Goal: Information Seeking & Learning: Learn about a topic

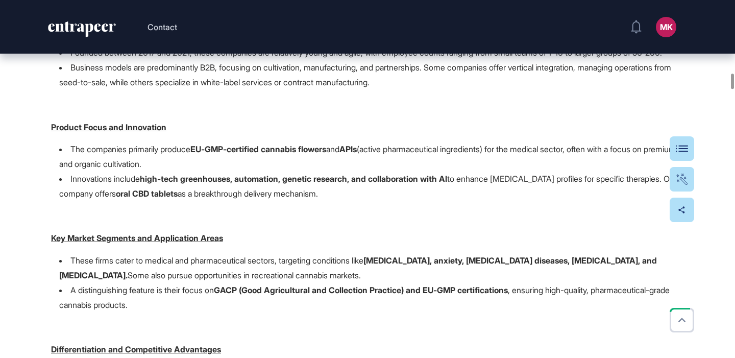
scroll to position [14614, 0]
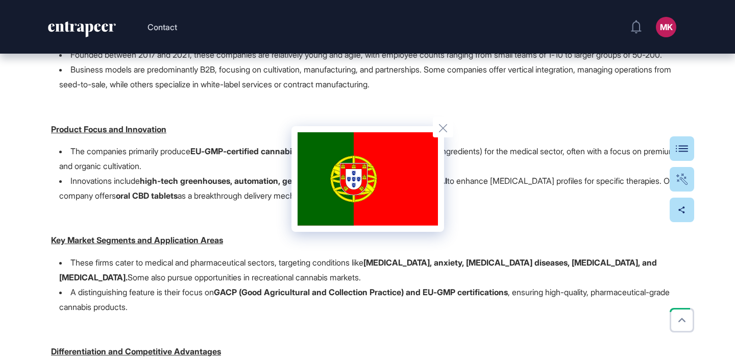
click at [224, 198] on div at bounding box center [367, 179] width 735 height 358
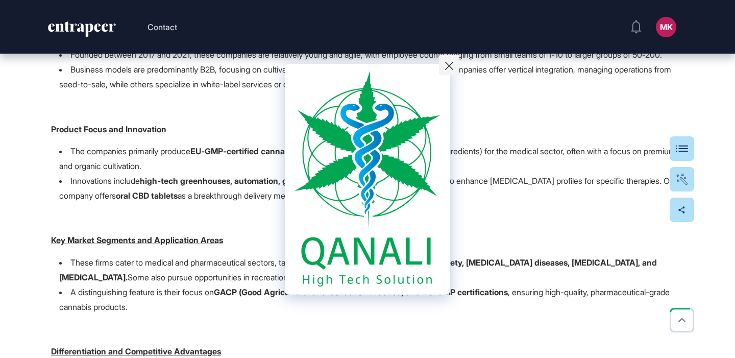
click at [450, 65] on icon at bounding box center [449, 66] width 8 height 8
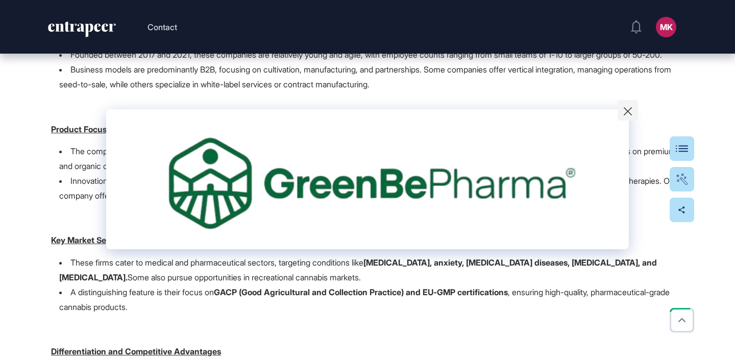
click at [624, 111] on icon at bounding box center [628, 111] width 8 height 8
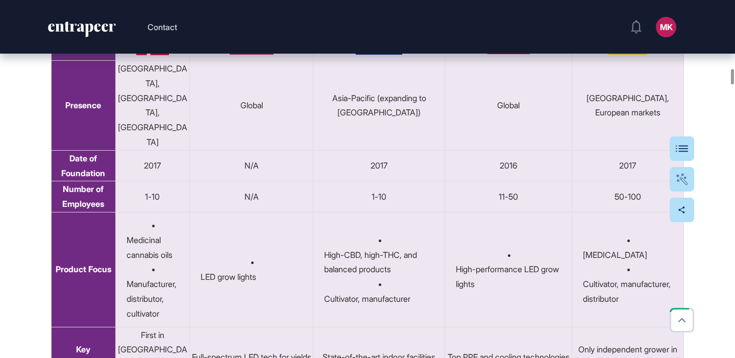
scroll to position [13674, 0]
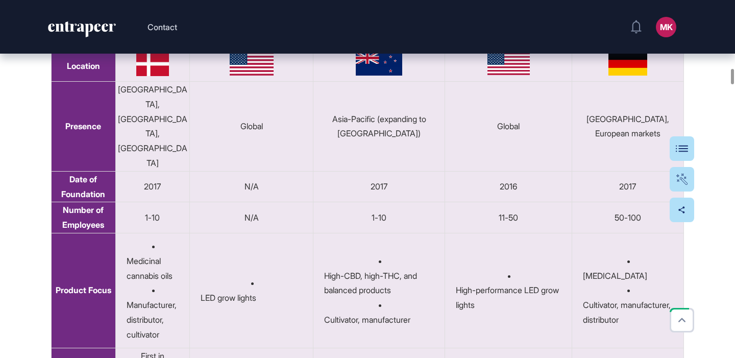
drag, startPoint x: 421, startPoint y: 147, endPoint x: 268, endPoint y: 143, distance: 152.6
copy h6 "[MEDICAL_DATA] in [GEOGRAPHIC_DATA]"
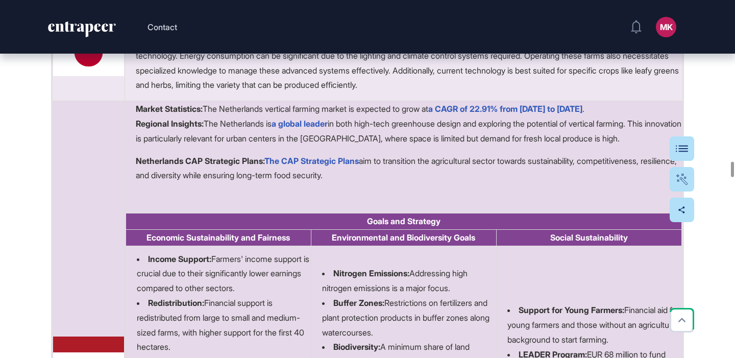
scroll to position [31590, 0]
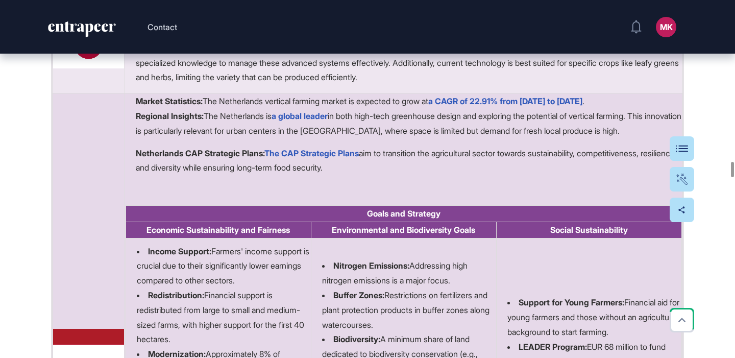
drag, startPoint x: 245, startPoint y: 149, endPoint x: 268, endPoint y: 220, distance: 74.2
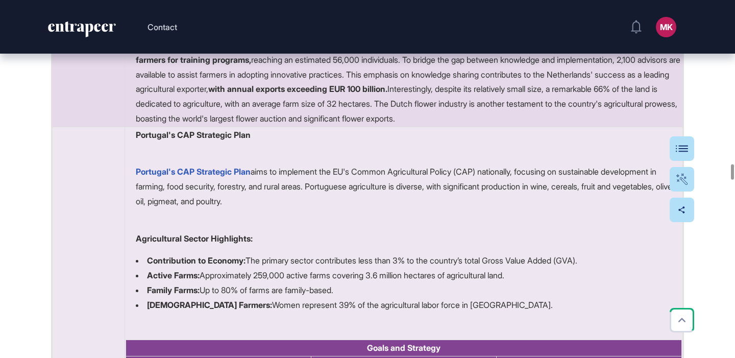
scroll to position [32055, 0]
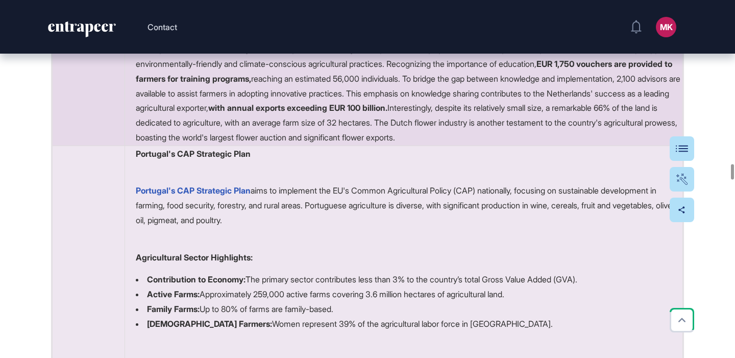
drag, startPoint x: 138, startPoint y: 90, endPoint x: 217, endPoint y: 88, distance: 78.6
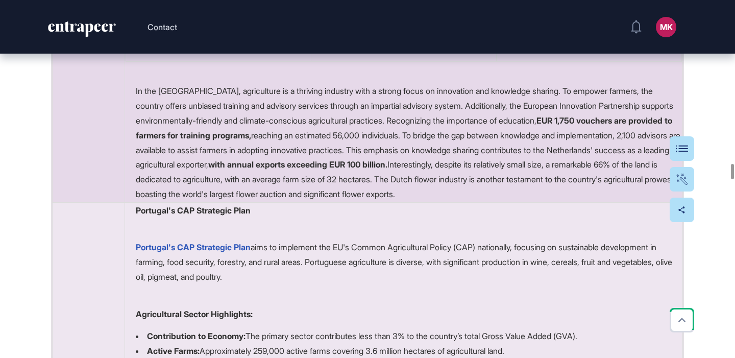
scroll to position [32003, 0]
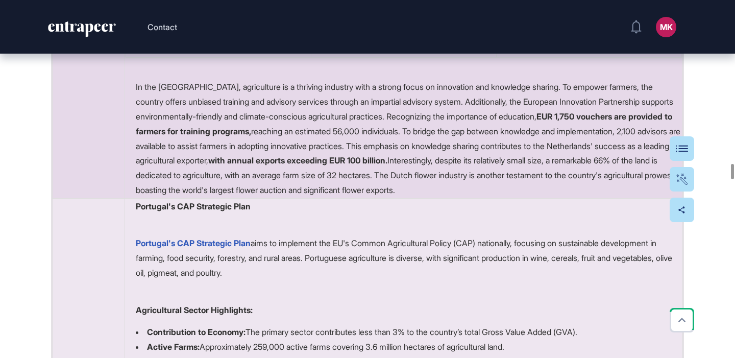
drag, startPoint x: 336, startPoint y: 96, endPoint x: 494, endPoint y: 89, distance: 158.8
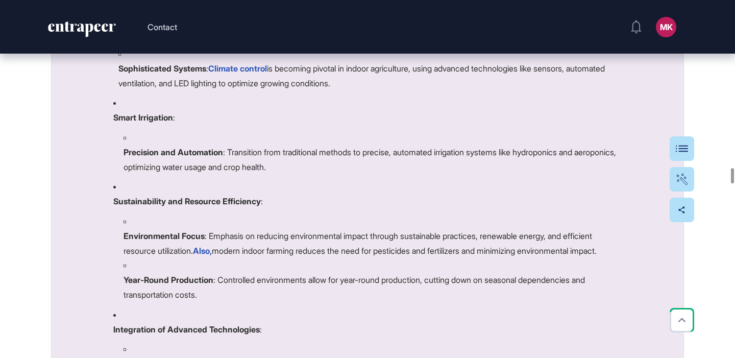
scroll to position [32746, 0]
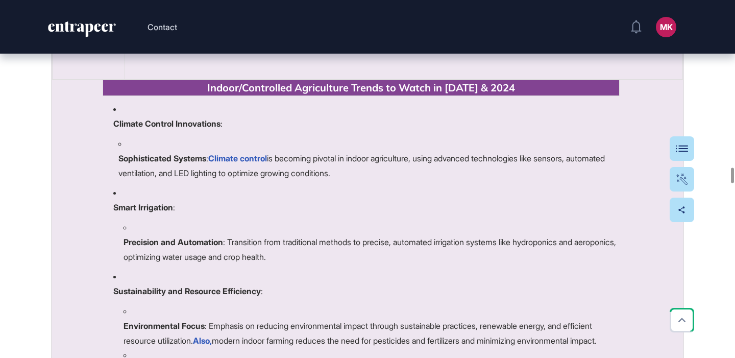
drag, startPoint x: 67, startPoint y: 129, endPoint x: 164, endPoint y: 129, distance: 96.4
drag, startPoint x: 69, startPoint y: 127, endPoint x: 272, endPoint y: 179, distance: 209.0
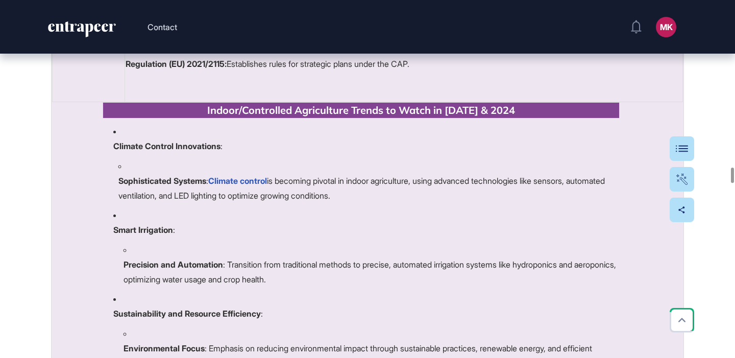
scroll to position [32757, 0]
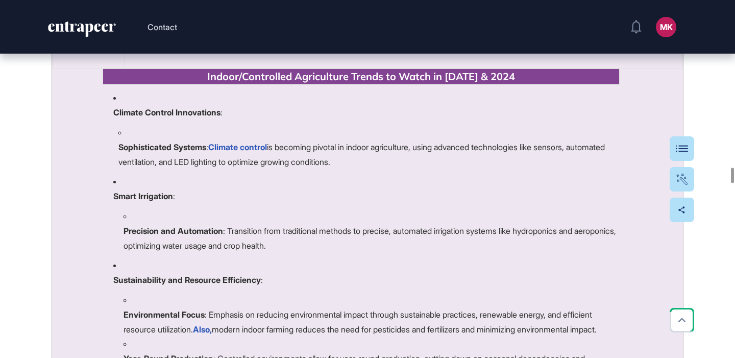
drag, startPoint x: 235, startPoint y: 161, endPoint x: 454, endPoint y: 170, distance: 219.1
drag, startPoint x: 474, startPoint y: 172, endPoint x: 95, endPoint y: 118, distance: 382.9
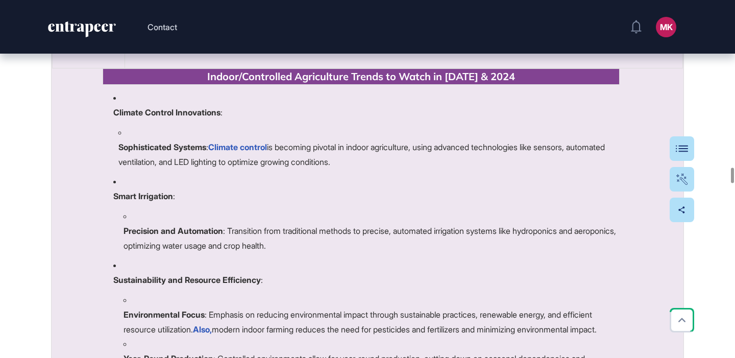
drag, startPoint x: 69, startPoint y: 115, endPoint x: 226, endPoint y: 124, distance: 156.4
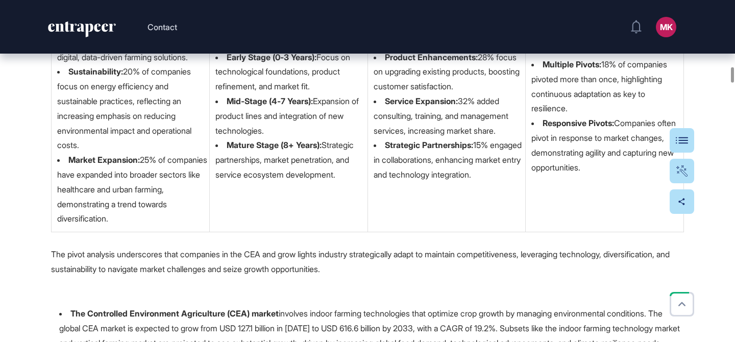
scroll to position [13648, 0]
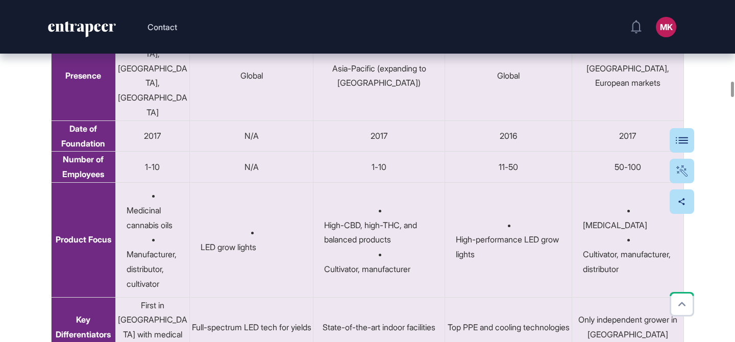
scroll to position [13647, 0]
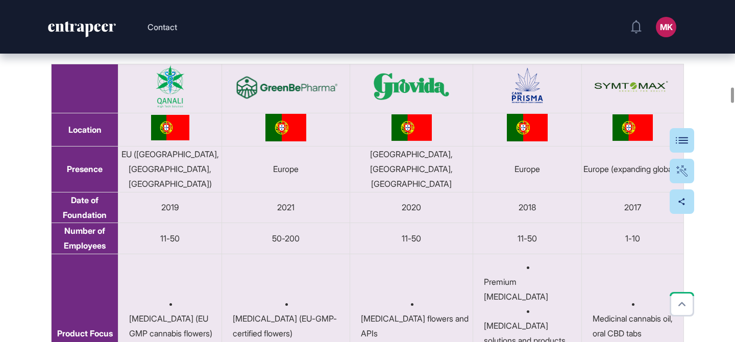
scroll to position [15163, 0]
